Goal: Check status

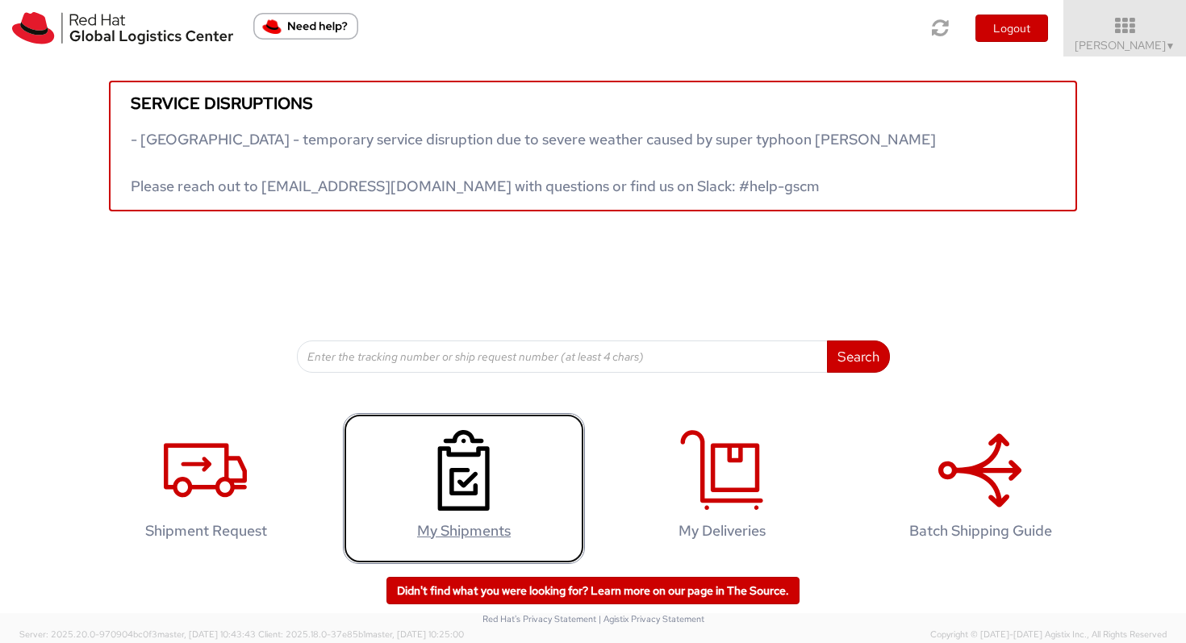
click at [494, 508] on icon at bounding box center [463, 470] width 83 height 81
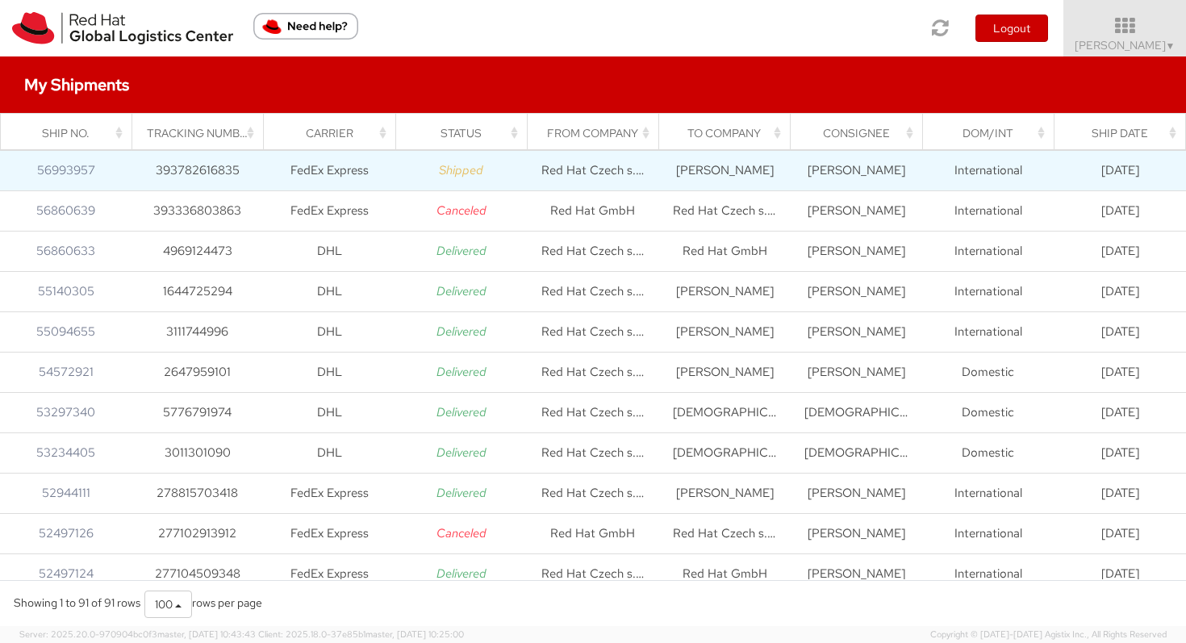
click at [465, 177] on icon "Shipped" at bounding box center [461, 170] width 44 height 16
click at [51, 169] on link "56993957" at bounding box center [66, 170] width 58 height 16
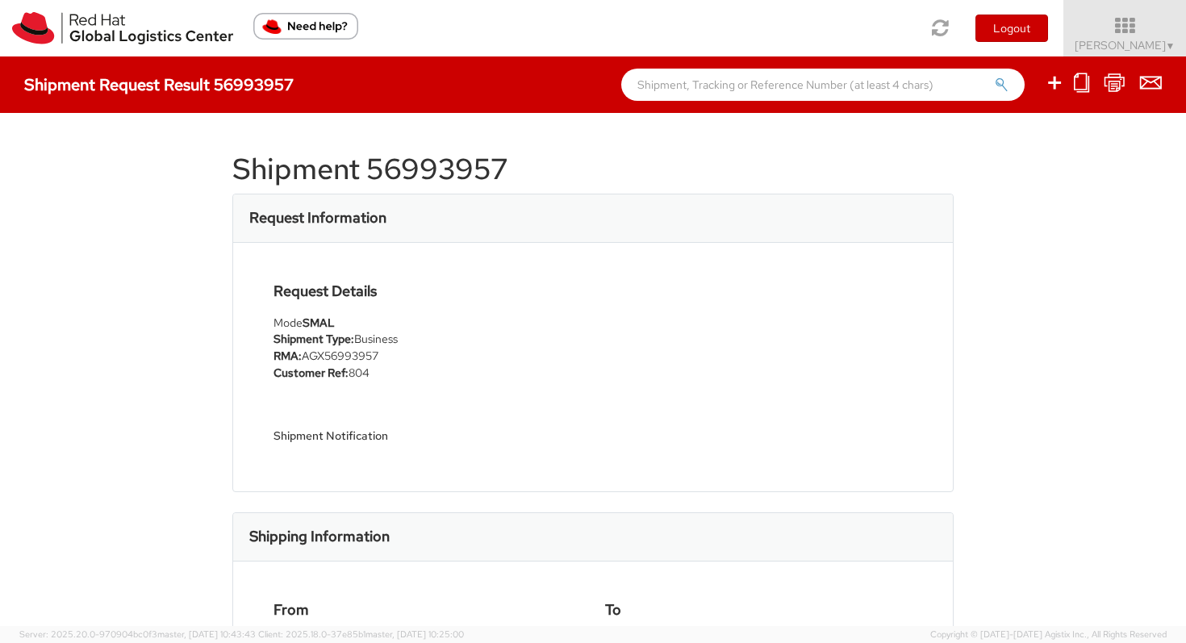
click at [303, 357] on li "RMA: AGX56993957" at bounding box center [427, 356] width 307 height 17
click at [377, 436] on h5 "Shipment Notification" at bounding box center [427, 436] width 307 height 12
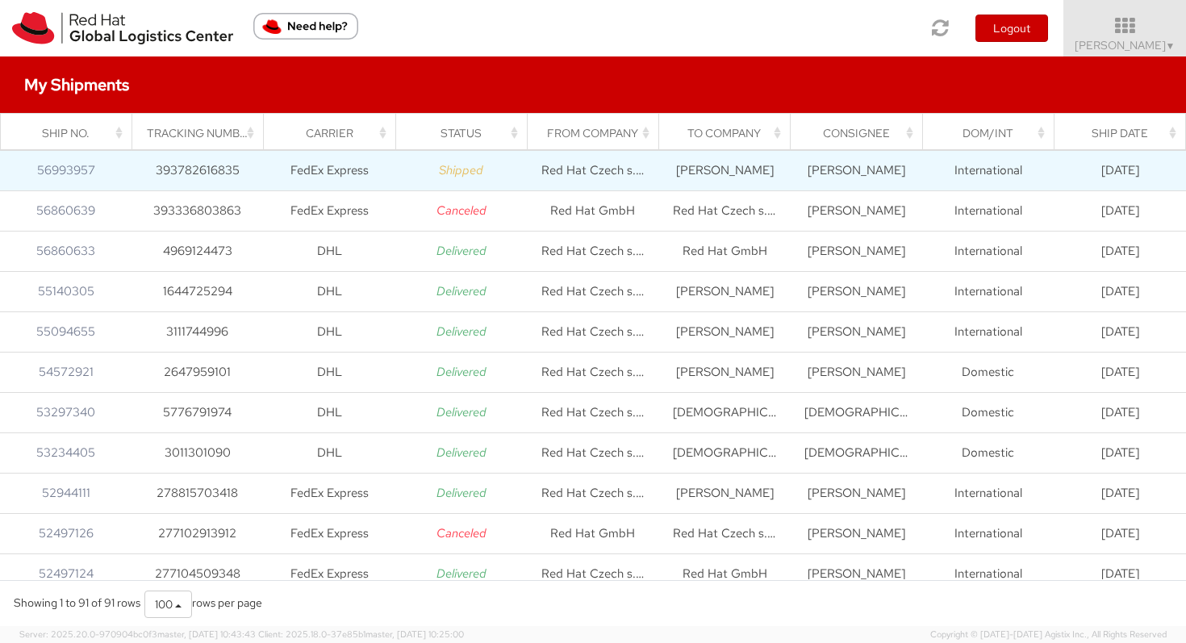
click at [336, 179] on td "FedEx Express" at bounding box center [330, 171] width 132 height 40
drag, startPoint x: 156, startPoint y: 168, endPoint x: 242, endPoint y: 172, distance: 86.4
click at [242, 172] on td "393782616835" at bounding box center [198, 171] width 132 height 40
copy td "393782616835"
